Goal: Information Seeking & Learning: Learn about a topic

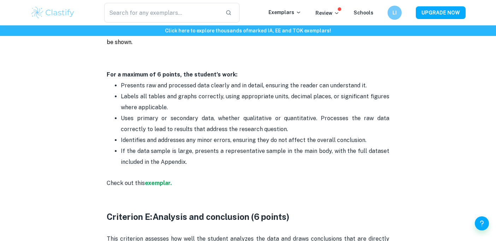
scroll to position [1128, 0]
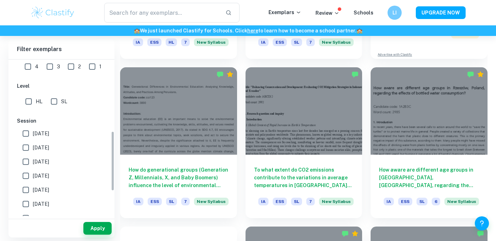
scroll to position [187, 0]
click at [22, 129] on input "May 2026" at bounding box center [26, 132] width 14 height 14
checkbox input "true"
click at [99, 226] on button "Apply" at bounding box center [97, 228] width 28 height 13
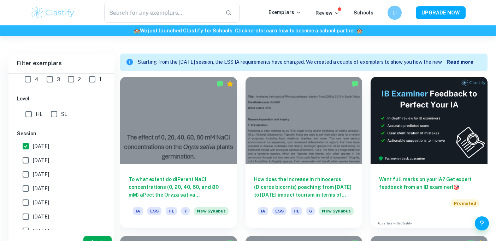
scroll to position [353, 0]
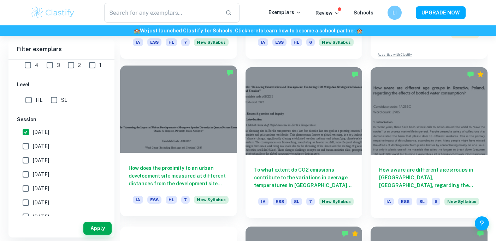
click at [202, 164] on div "How does the proximity to an urban development site measured at different dista…" at bounding box center [178, 185] width 117 height 64
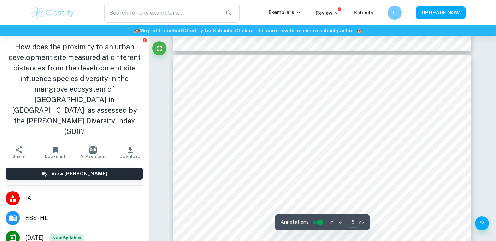
scroll to position [2800, 0]
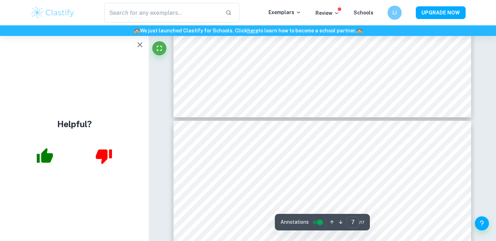
type input "6"
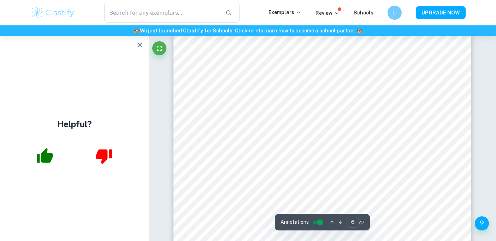
scroll to position [2162, 0]
click at [142, 46] on icon "button" at bounding box center [140, 45] width 8 height 8
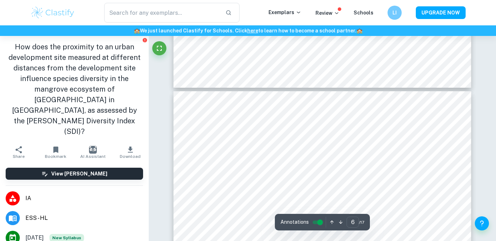
scroll to position [1962, 0]
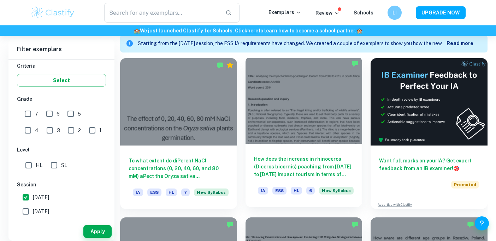
scroll to position [201, 0]
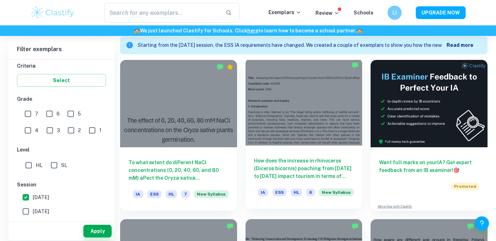
click at [298, 178] on h6 "How does the increase in rhinoceros (Diceros bicornis) poaching from 2011 to 20…" at bounding box center [304, 168] width 100 height 23
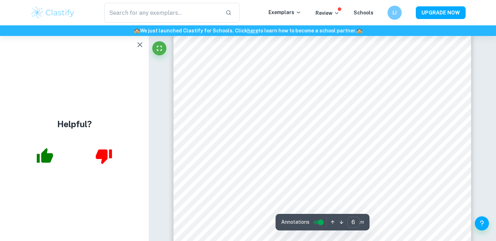
scroll to position [2191, 0]
type input "7"
